Goal: Task Accomplishment & Management: Use online tool/utility

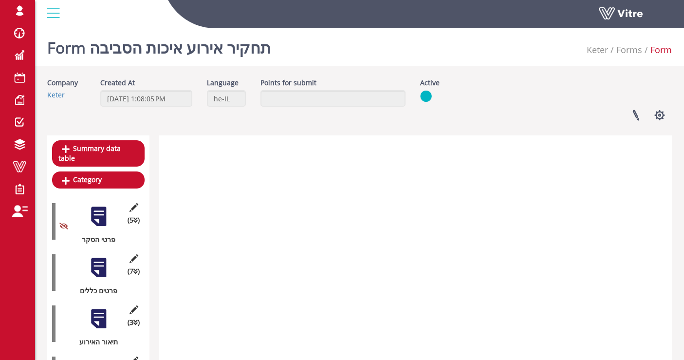
scroll to position [792, 0]
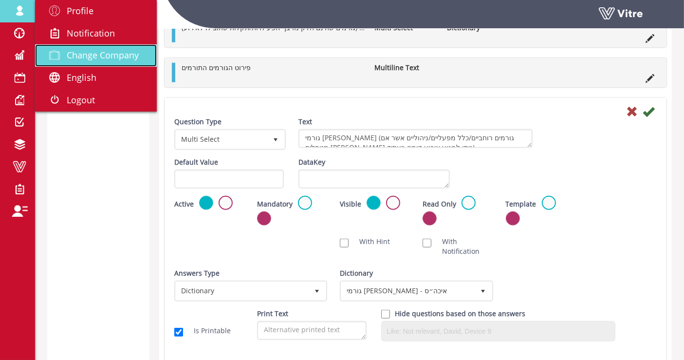
click at [77, 51] on span "Change Company" at bounding box center [103, 55] width 72 height 12
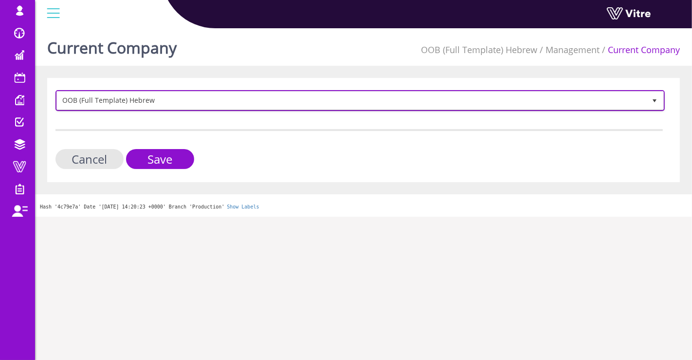
click at [179, 98] on span "OOB (Full Template) Hebrew" at bounding box center [351, 101] width 589 height 18
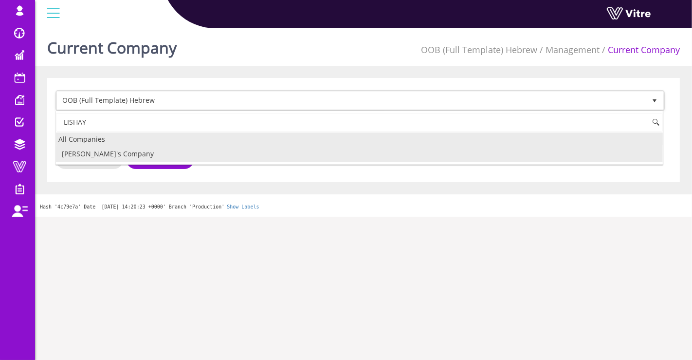
click at [181, 152] on li "Lishay's Company" at bounding box center [359, 154] width 607 height 17
type input "LISHAY"
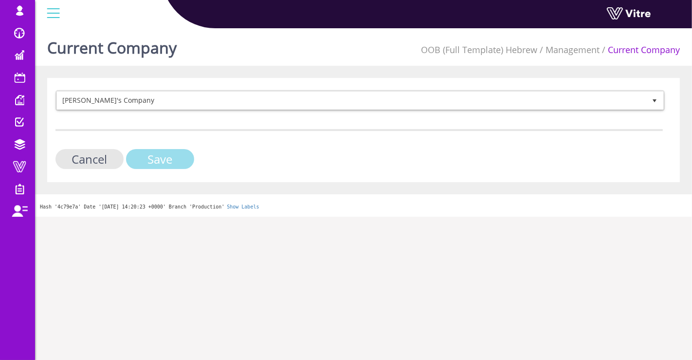
click at [180, 153] on input "Save" at bounding box center [160, 159] width 68 height 20
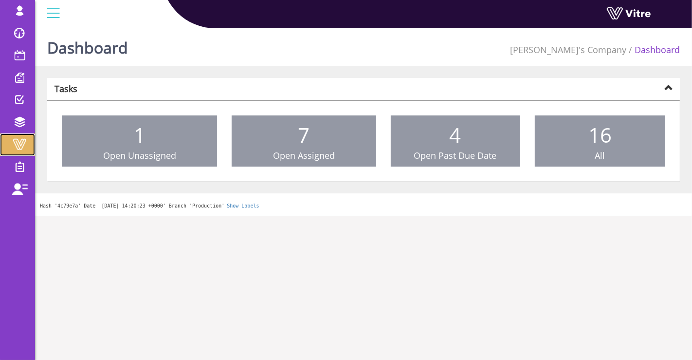
click at [23, 149] on span at bounding box center [19, 144] width 24 height 12
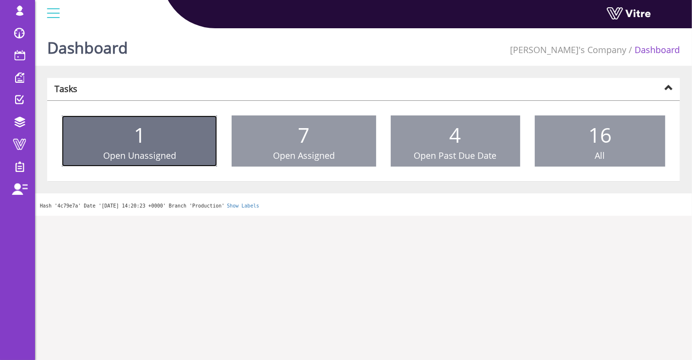
click at [62, 143] on link "1 Open Unassigned" at bounding box center [139, 141] width 155 height 52
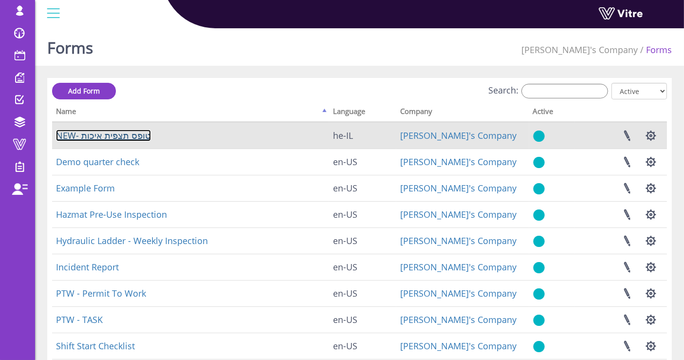
click at [129, 134] on link "NEW- טופס תצפית איכות" at bounding box center [103, 136] width 95 height 12
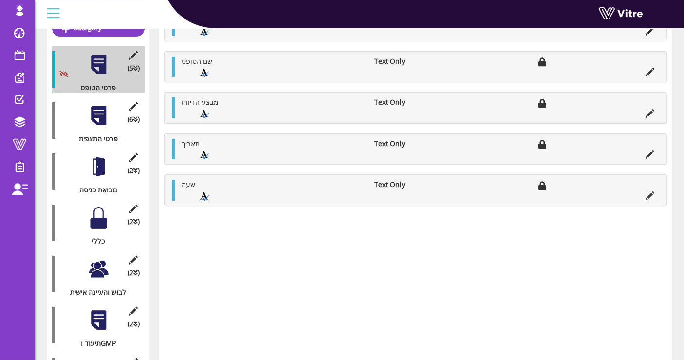
scroll to position [162, 0]
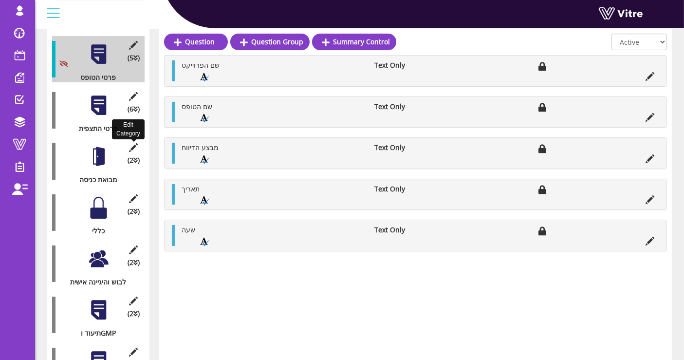
click at [132, 143] on icon at bounding box center [134, 147] width 12 height 9
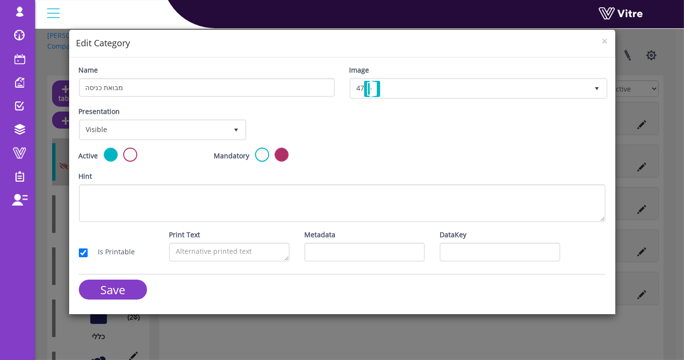
scroll to position [0, 0]
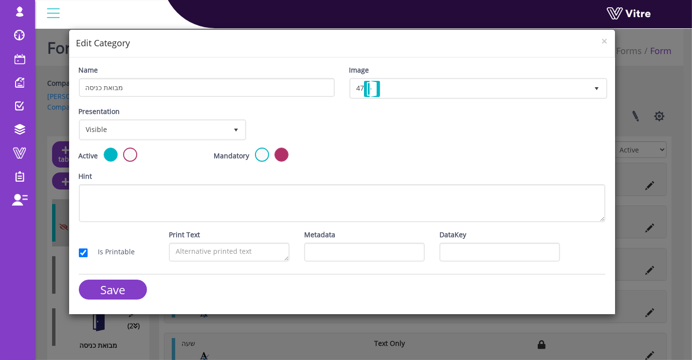
click at [637, 110] on div "× Edit Category Name מבואת כניסה Image 47 47 Presentation Visible 0 Set Duratio…" at bounding box center [346, 180] width 692 height 360
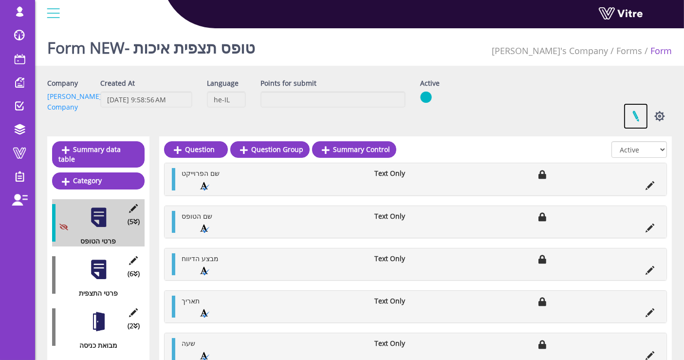
click at [640, 113] on link at bounding box center [636, 116] width 24 height 26
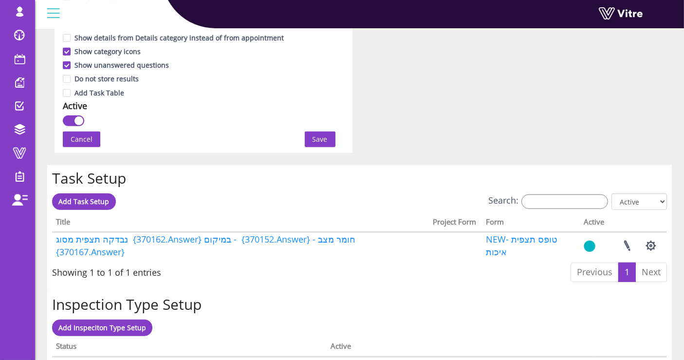
scroll to position [680, 0]
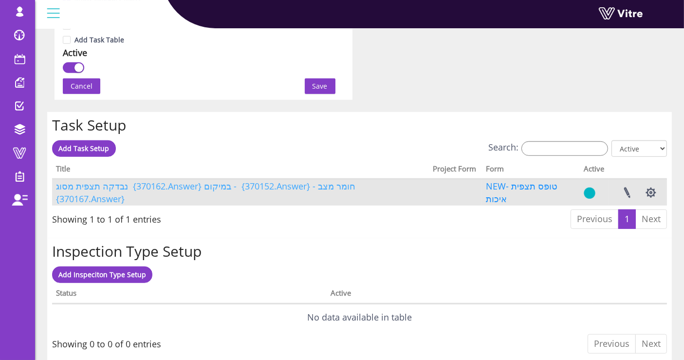
click at [215, 191] on link "נבדקה תצפית מסוג {370162.Answer} במיקום - {370152.Answer} - חומר מצב {370167.An…" at bounding box center [207, 192] width 302 height 24
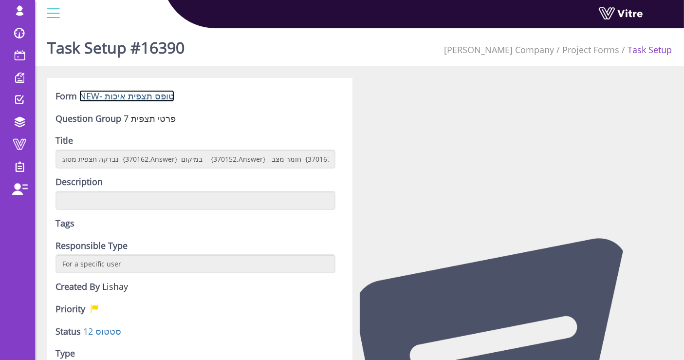
click at [152, 98] on link "NEW- טופס תצפית איכות" at bounding box center [126, 96] width 95 height 12
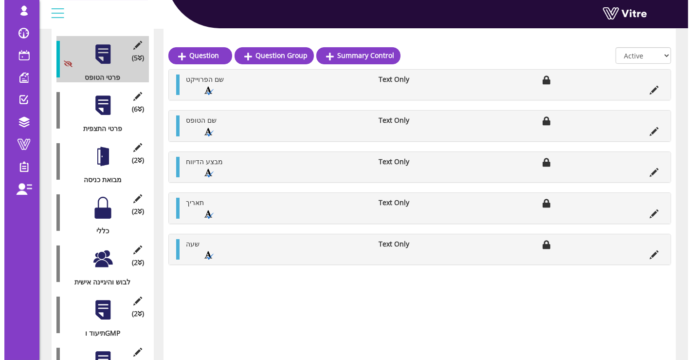
scroll to position [216, 0]
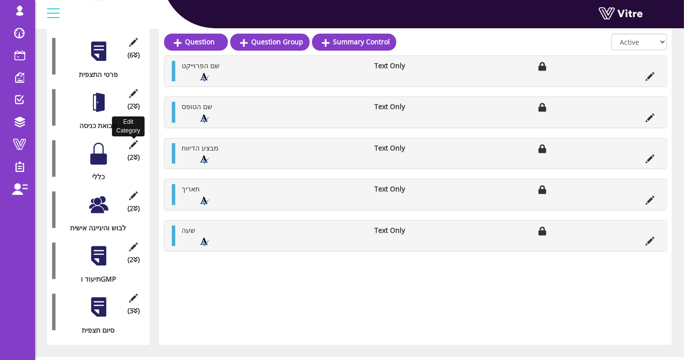
click at [134, 140] on icon at bounding box center [134, 144] width 12 height 9
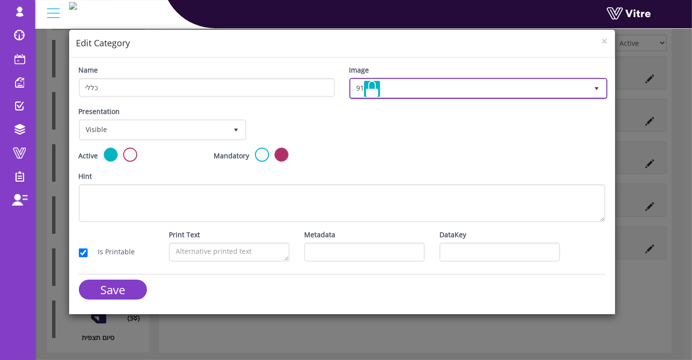
click at [590, 85] on span "select" at bounding box center [598, 88] width 18 height 18
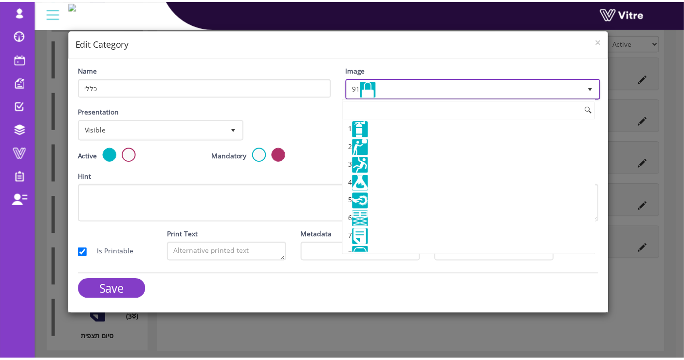
scroll to position [1486, 0]
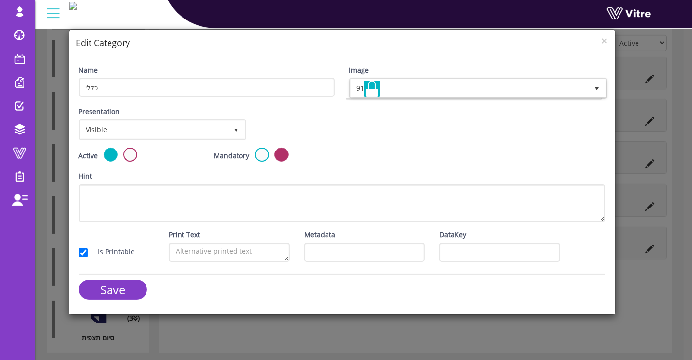
click at [279, 112] on div "Presentation Visible 0 Set Duration Minutes 0 Set conditional rule Set Duration" at bounding box center [342, 126] width 541 height 41
click at [605, 38] on span "×" at bounding box center [605, 41] width 6 height 14
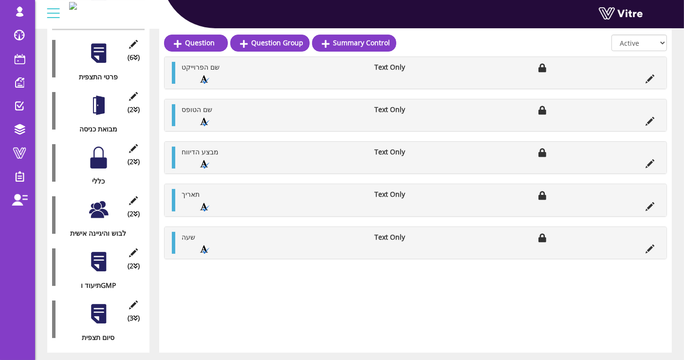
click at [112, 158] on div "(2 ) כללי" at bounding box center [98, 162] width 93 height 47
click at [104, 155] on div at bounding box center [99, 158] width 22 height 22
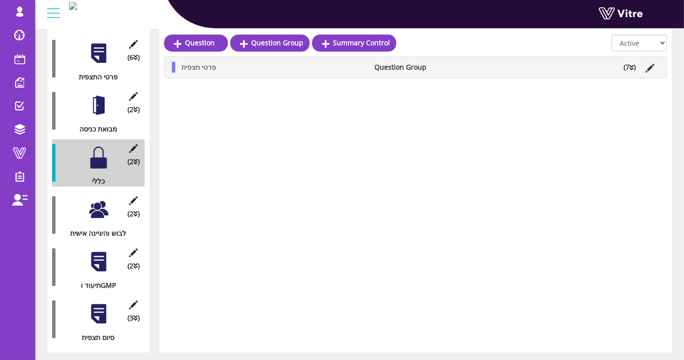
click at [630, 66] on icon at bounding box center [632, 67] width 4 height 7
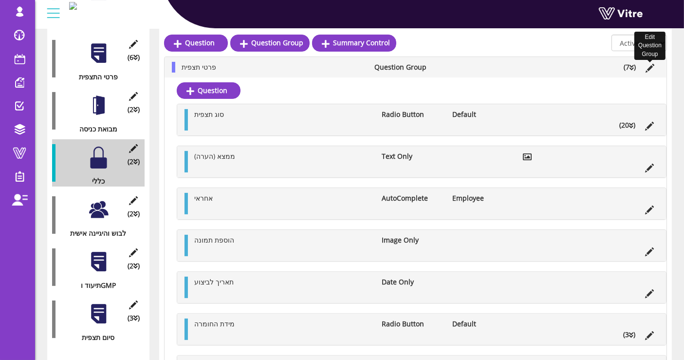
click at [649, 65] on icon at bounding box center [650, 68] width 9 height 9
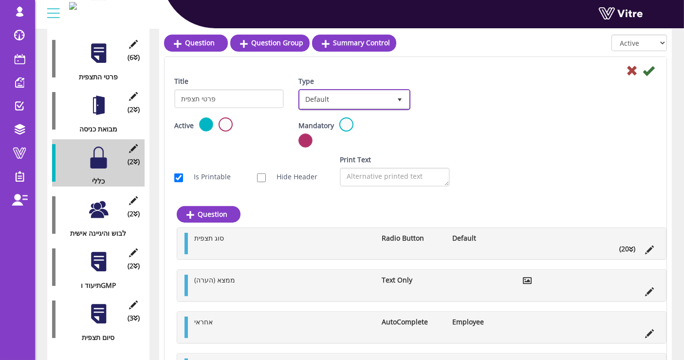
click at [369, 93] on span "Default" at bounding box center [345, 100] width 91 height 18
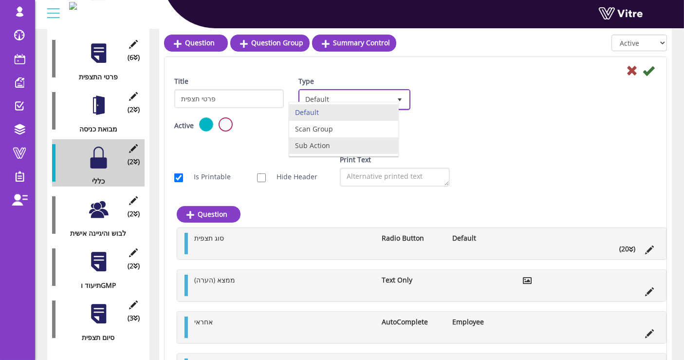
click at [366, 144] on li "Sub Action" at bounding box center [343, 145] width 109 height 17
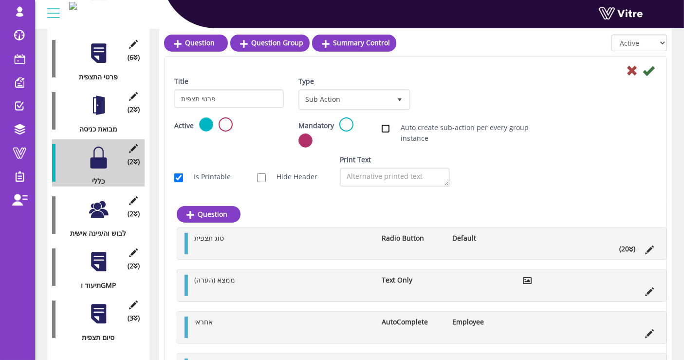
click at [384, 128] on input "Auto create sub-action per every group instance" at bounding box center [385, 128] width 9 height 9
checkbox input "true"
click at [455, 105] on link "Edit Sub Action Setup" at bounding box center [464, 99] width 83 height 17
click at [649, 69] on icon at bounding box center [649, 71] width 12 height 12
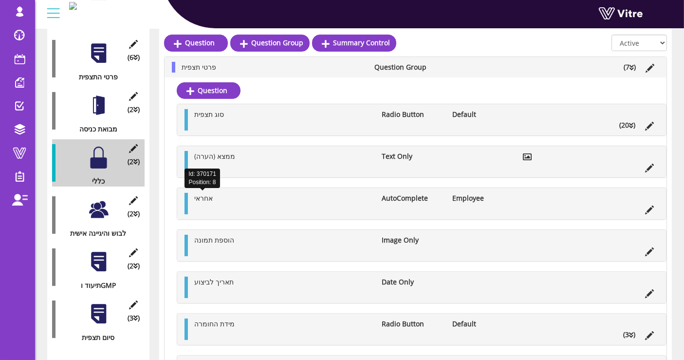
click at [198, 200] on span "אחראי" at bounding box center [203, 197] width 19 height 9
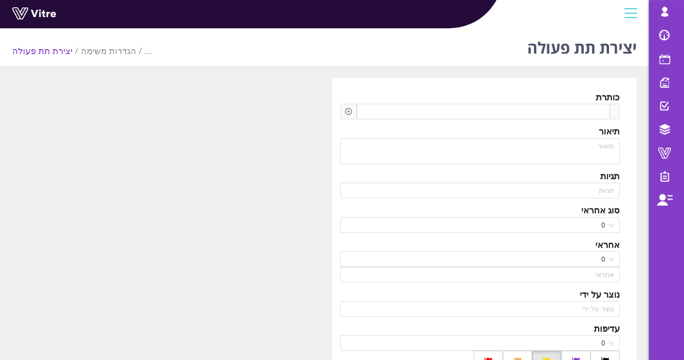
type input "Lishay Peled SU"
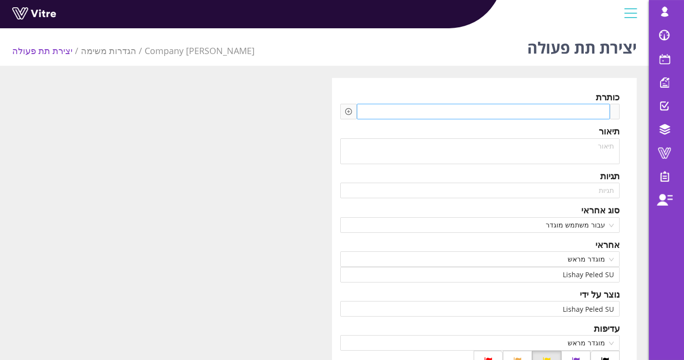
click at [444, 113] on div at bounding box center [484, 112] width 254 height 16
click at [348, 113] on icon "plus-circle" at bounding box center [348, 111] width 7 height 7
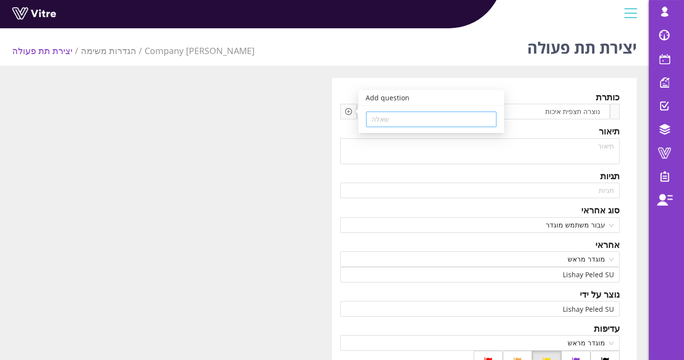
click at [390, 116] on input "search" at bounding box center [431, 119] width 119 height 15
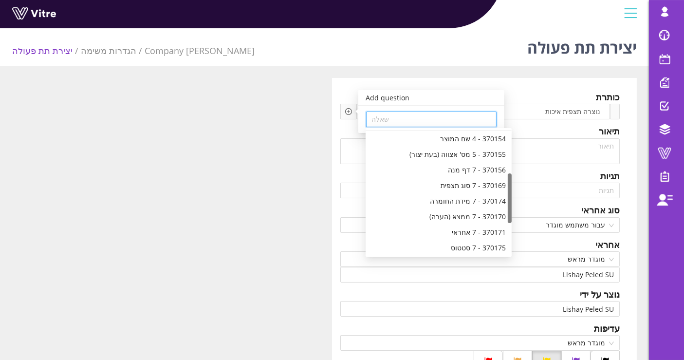
scroll to position [54, 0]
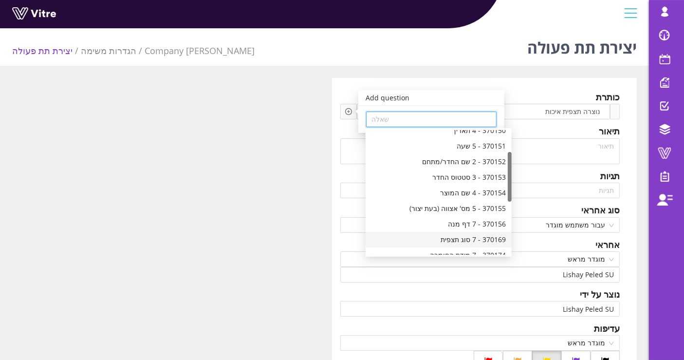
click at [450, 234] on div "370169 - 7 סוג תצפית" at bounding box center [438, 239] width 134 height 11
type input "370169 - 7 סוג תצפית"
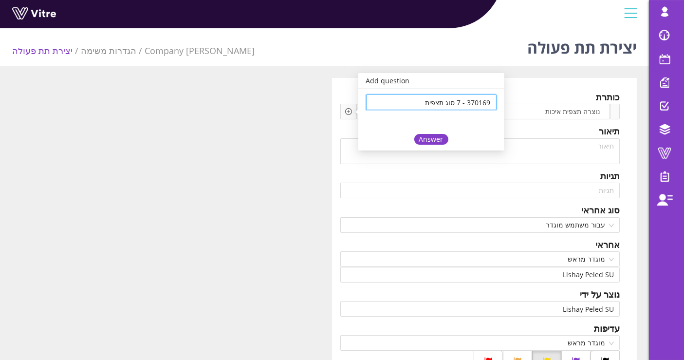
scroll to position [0, 0]
click at [420, 139] on div "Answer" at bounding box center [431, 139] width 34 height 11
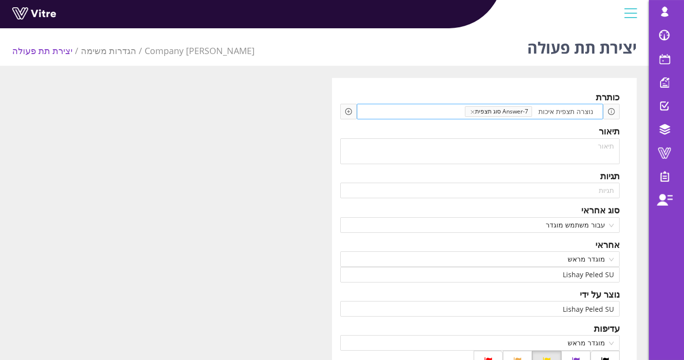
click at [424, 111] on span at bounding box center [441, 111] width 48 height 11
click at [349, 109] on icon "plus-circle" at bounding box center [348, 111] width 7 height 7
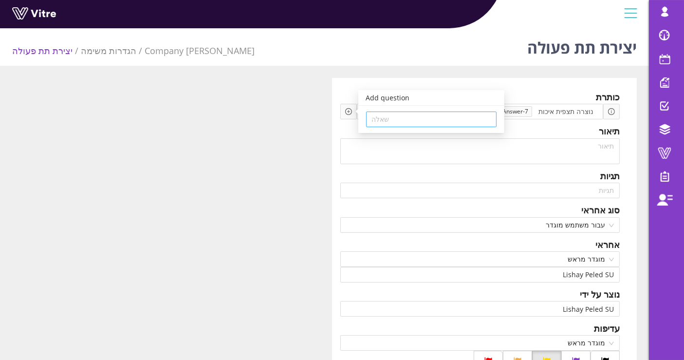
click at [406, 119] on input "search" at bounding box center [431, 119] width 119 height 15
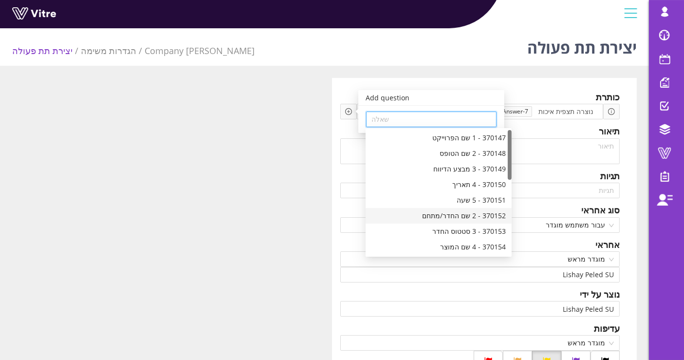
click at [441, 214] on div "370152 - 2 שם החדר/מתחם" at bounding box center [438, 215] width 134 height 11
type input "370152 - 2 שם החדר/מתחם"
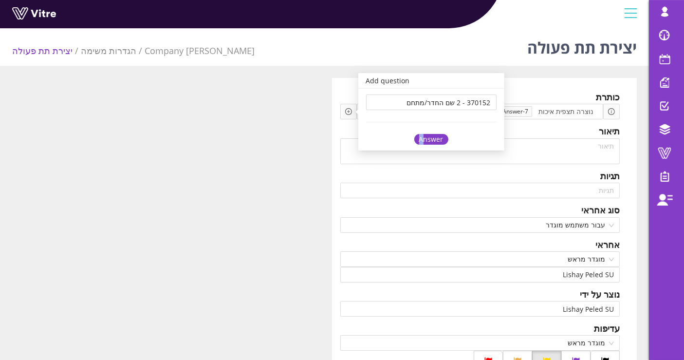
click at [421, 140] on div "Answer" at bounding box center [431, 139] width 34 height 11
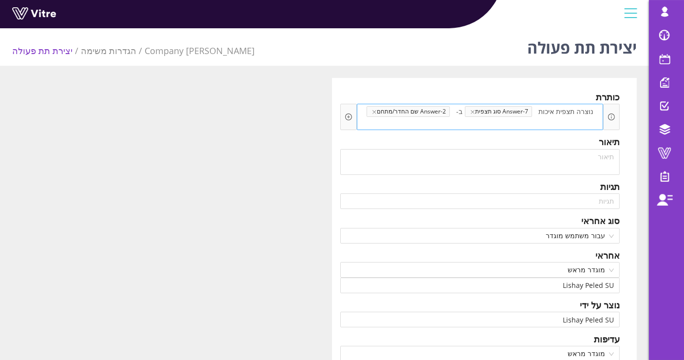
click at [367, 116] on div "נוצרה תצפית איכות Answer-7 סוג תצפית ב- Answer-2 שם החדר/מתחם" at bounding box center [480, 117] width 247 height 26
drag, startPoint x: 496, startPoint y: 123, endPoint x: 530, endPoint y: 123, distance: 33.6
click at [512, 123] on div "נוצרה תצפית איכות Answer-7 סוג תצפית ב- Answer-2 שם החדר/מתחם" at bounding box center [480, 117] width 247 height 26
click at [565, 123] on span at bounding box center [577, 122] width 48 height 11
click at [353, 119] on div "Add question שאלה" at bounding box center [348, 117] width 17 height 26
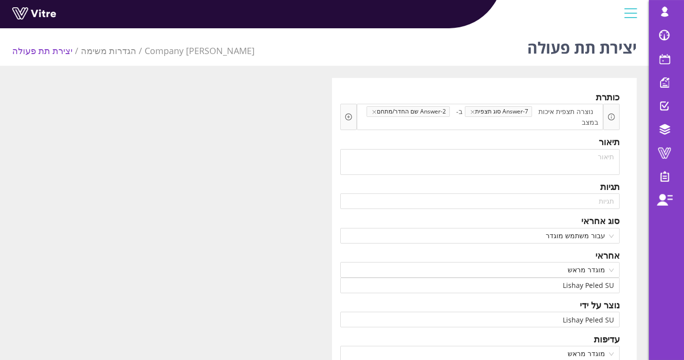
click at [349, 117] on icon "plus-circle" at bounding box center [348, 116] width 7 height 7
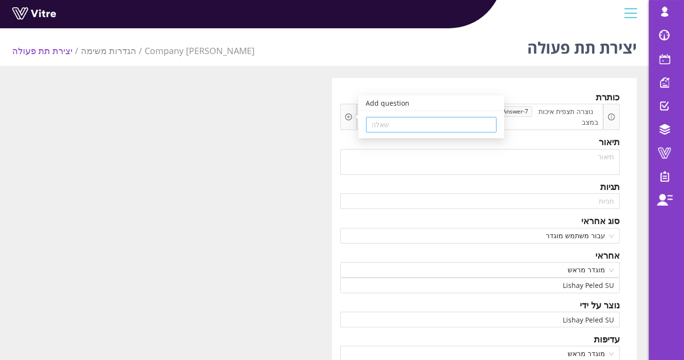
click at [448, 120] on input "search" at bounding box center [431, 124] width 119 height 15
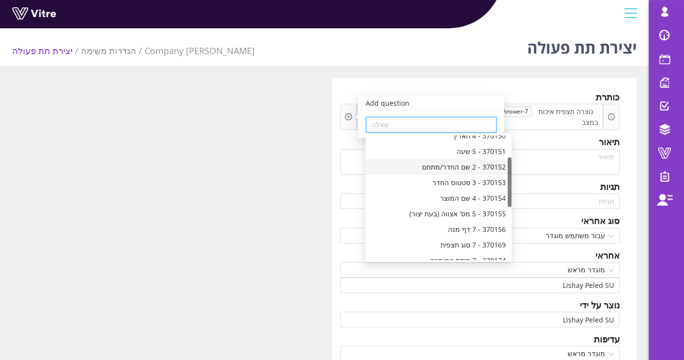
scroll to position [108, 0]
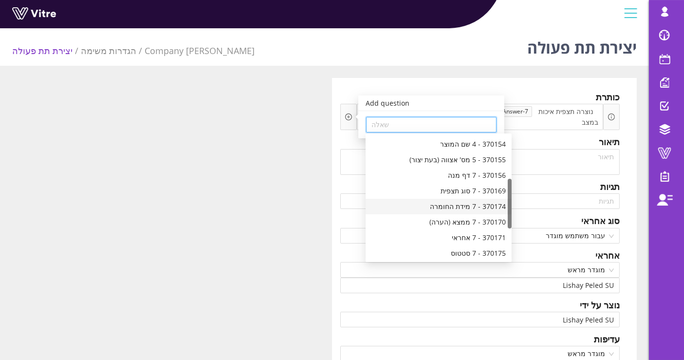
click at [461, 206] on div "370174 - 7 מידת החומרה" at bounding box center [438, 206] width 134 height 11
type input "370174 - 7 מידת החומרה"
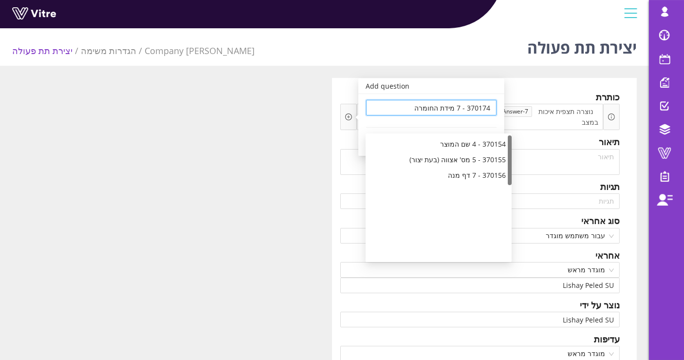
scroll to position [0, 0]
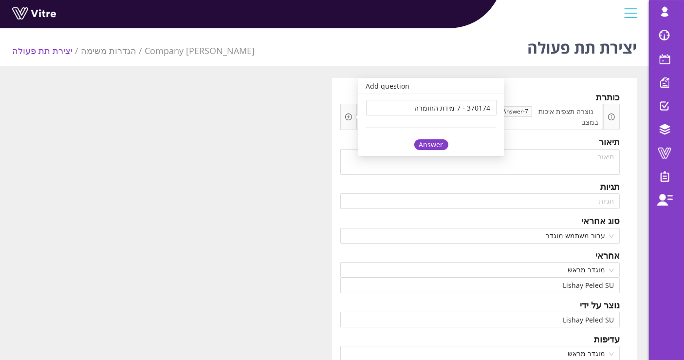
click at [432, 142] on div "Answer" at bounding box center [431, 144] width 34 height 11
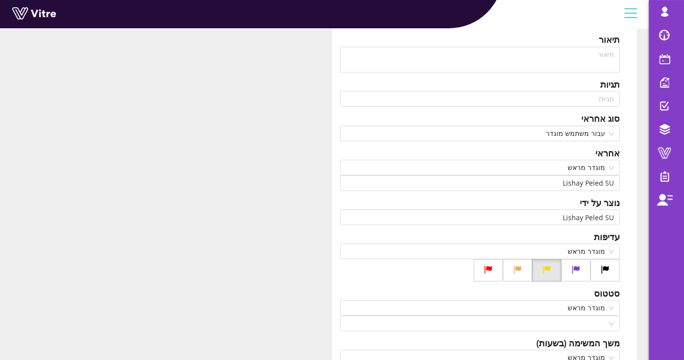
scroll to position [216, 0]
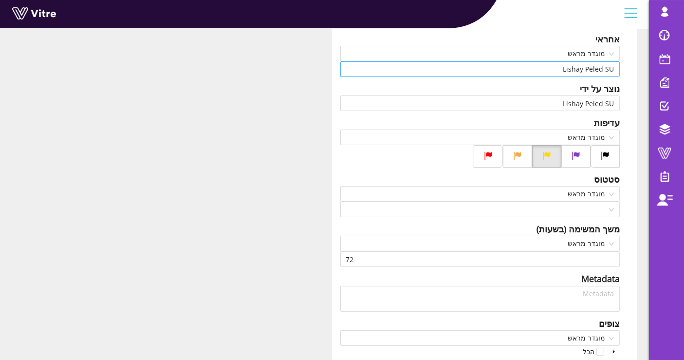
click at [588, 73] on input "Lishay Peled SU" at bounding box center [480, 69] width 268 height 15
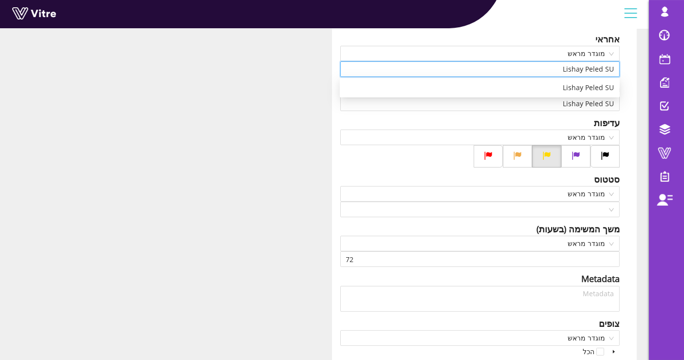
click at [588, 73] on input "Lishay Peled SU" at bounding box center [480, 69] width 268 height 15
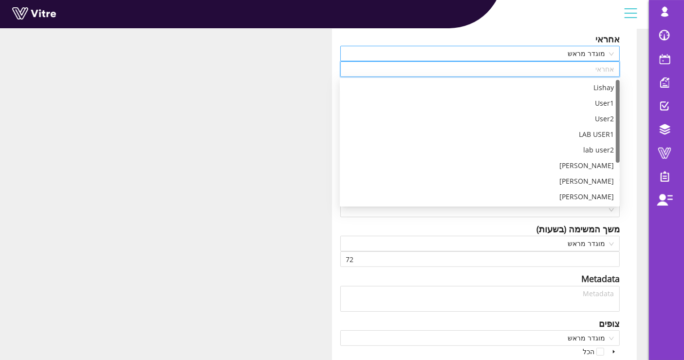
click at [588, 58] on span "מוגדר מראש" at bounding box center [480, 53] width 268 height 15
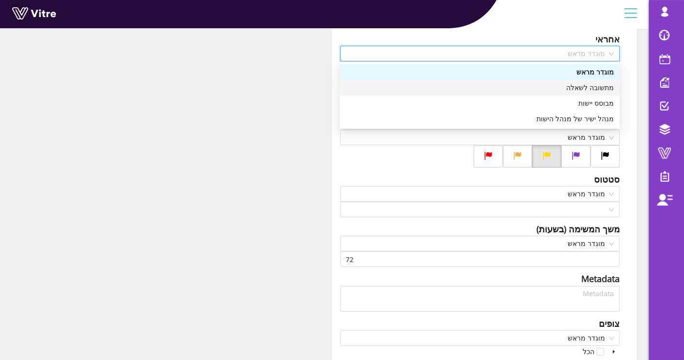
click at [586, 90] on div "מתשובה לשאלה" at bounding box center [480, 87] width 268 height 11
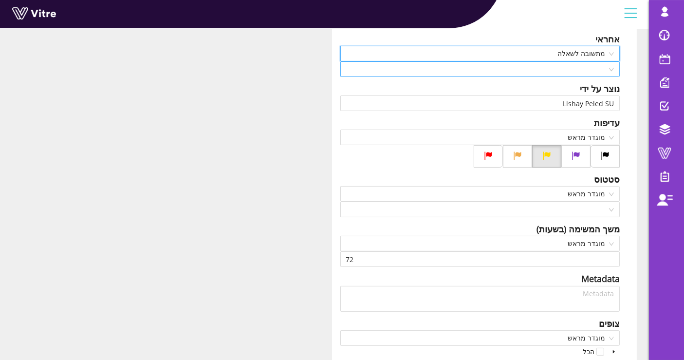
click at [594, 74] on input "search" at bounding box center [476, 69] width 261 height 15
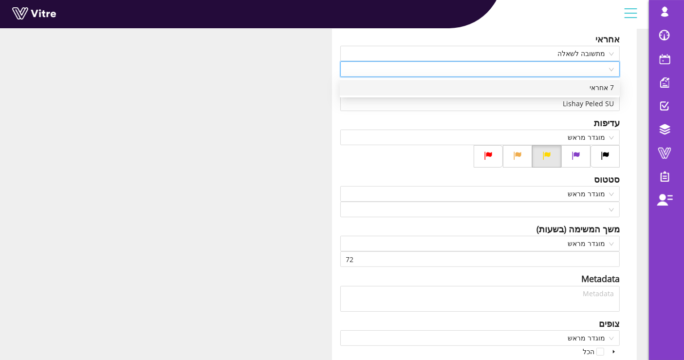
click at [595, 88] on div "7 אחראי" at bounding box center [480, 87] width 268 height 11
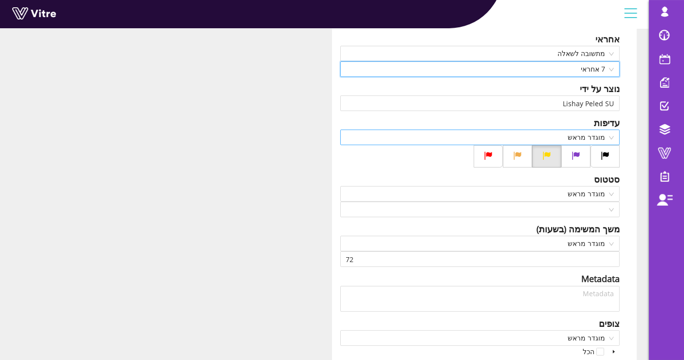
click at [598, 140] on span "מוגדר מראש" at bounding box center [480, 137] width 268 height 15
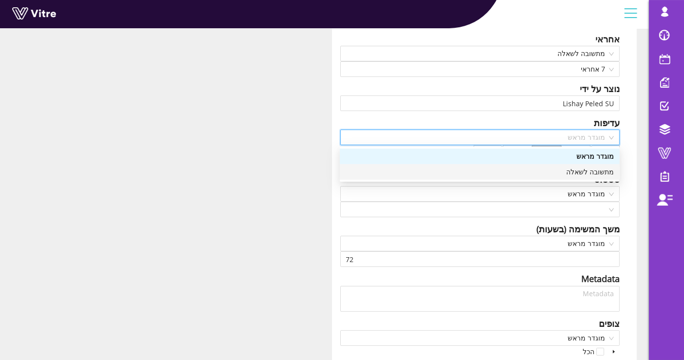
click at [593, 172] on div "מתשובה לשאלה" at bounding box center [480, 172] width 268 height 11
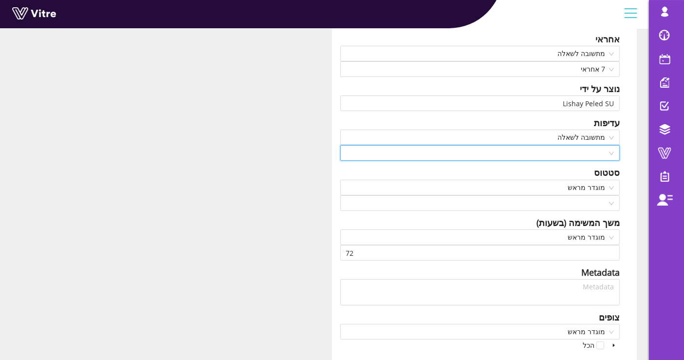
click at [596, 153] on input "search" at bounding box center [476, 153] width 261 height 15
click at [588, 145] on div at bounding box center [480, 153] width 280 height 16
click at [590, 135] on span "מתשובה לשאלה" at bounding box center [480, 137] width 268 height 15
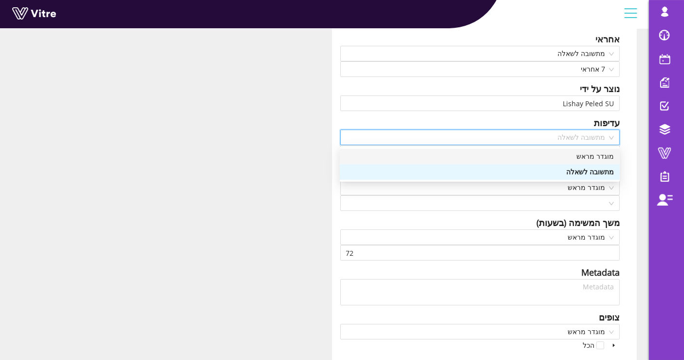
click at [591, 152] on div "מוגדר מראש" at bounding box center [480, 156] width 268 height 11
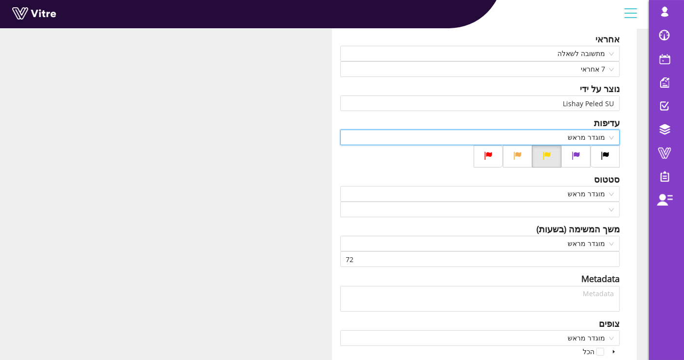
click at [557, 113] on div "כותרת נוצרה תצפית איכות Answer-7 סוג תצפית ב- Answer-2 שם החדר/מתחם במצב Answer…" at bounding box center [484, 150] width 305 height 577
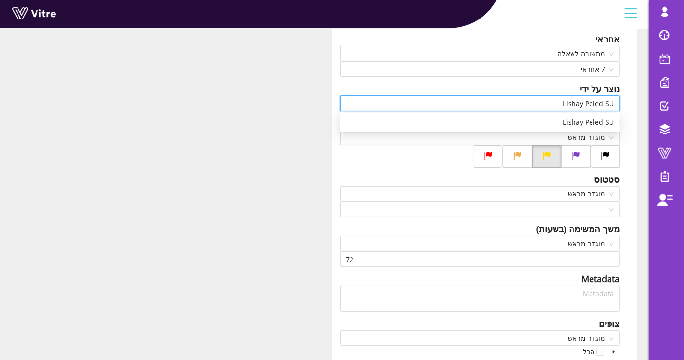
click at [598, 98] on input "Lishay Peled SU" at bounding box center [480, 103] width 268 height 15
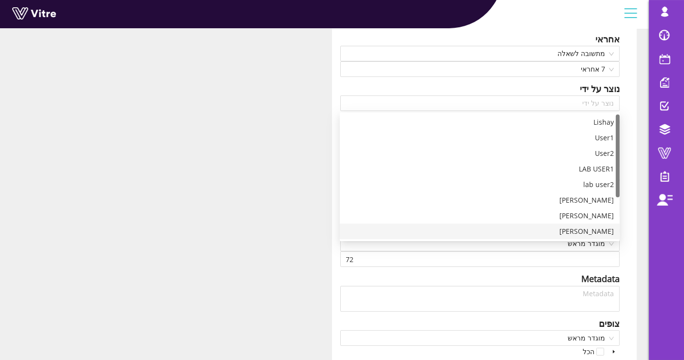
click at [627, 233] on div "כותרת נוצרה תצפית איכות Answer-7 סוג תצפית ב- Answer-2 שם החדר/מתחם במצב Answer…" at bounding box center [484, 150] width 305 height 577
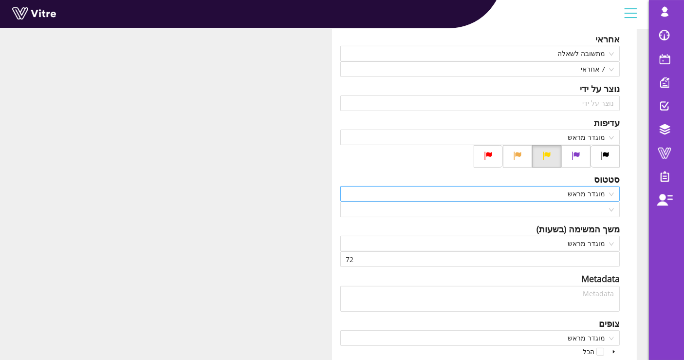
click at [605, 194] on span "מוגדר מראש" at bounding box center [480, 193] width 268 height 15
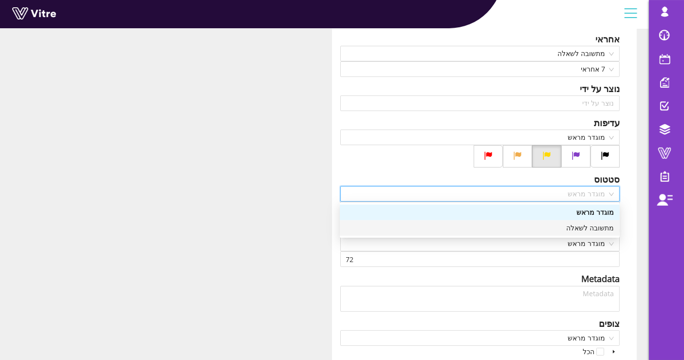
click at [602, 224] on div "מתשובה לשאלה" at bounding box center [480, 227] width 268 height 11
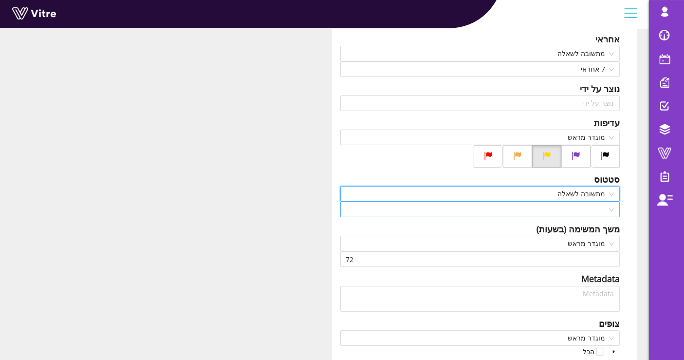
click at [601, 204] on input "search" at bounding box center [476, 209] width 261 height 15
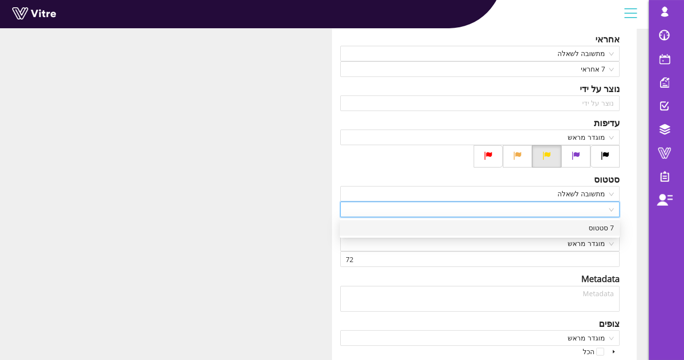
click at [594, 229] on div "7 סטטוס" at bounding box center [480, 227] width 268 height 11
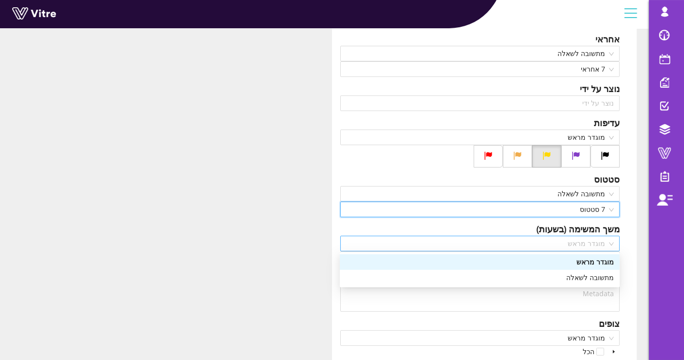
click at [591, 241] on span "מוגדר מראש" at bounding box center [480, 243] width 268 height 15
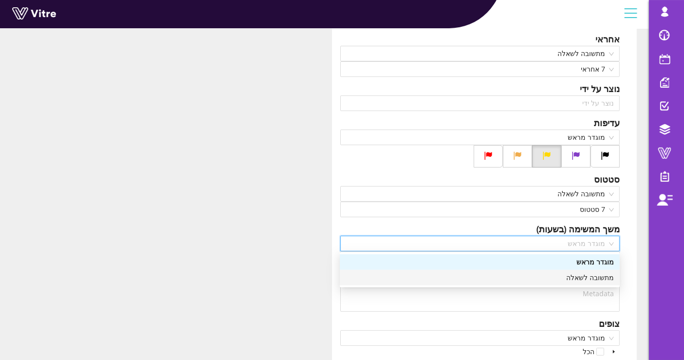
click at [606, 277] on div "מתשובה לשאלה" at bounding box center [480, 277] width 268 height 11
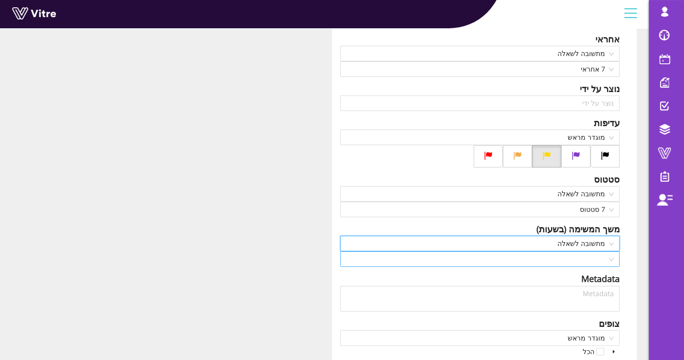
click at [599, 258] on input "search" at bounding box center [476, 259] width 261 height 15
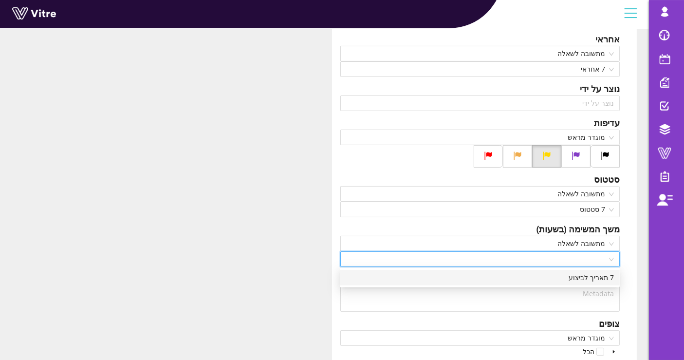
click at [585, 278] on div "7 תאריך לביצוע" at bounding box center [480, 277] width 268 height 11
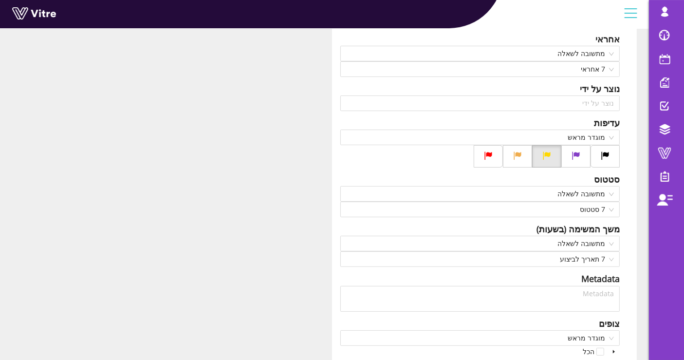
click at [635, 248] on div "כותרת נוצרה תצפית איכות Answer-7 סוג תצפית ב- Answer-2 שם החדר/מתחם במצב Answer…" at bounding box center [484, 150] width 305 height 577
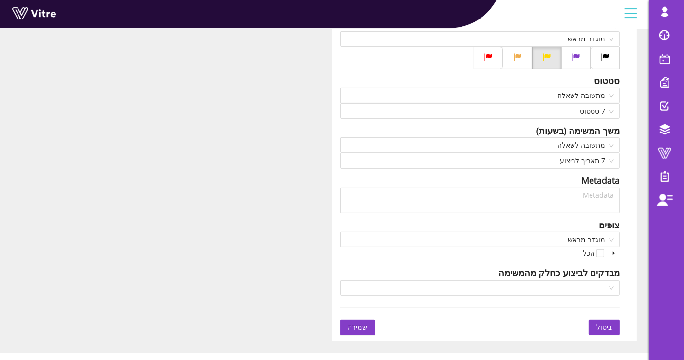
scroll to position [330, 0]
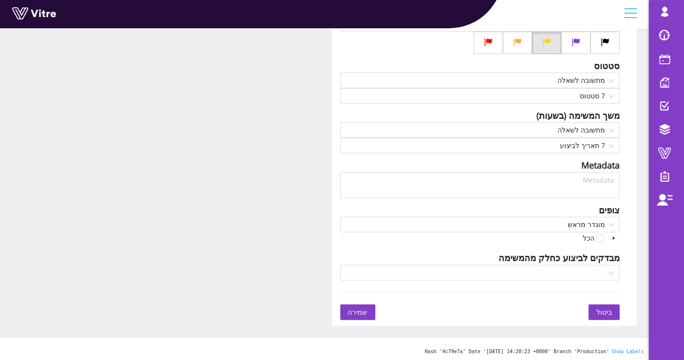
click at [354, 310] on span "שמירה" at bounding box center [357, 312] width 19 height 11
